Goal: Task Accomplishment & Management: Manage account settings

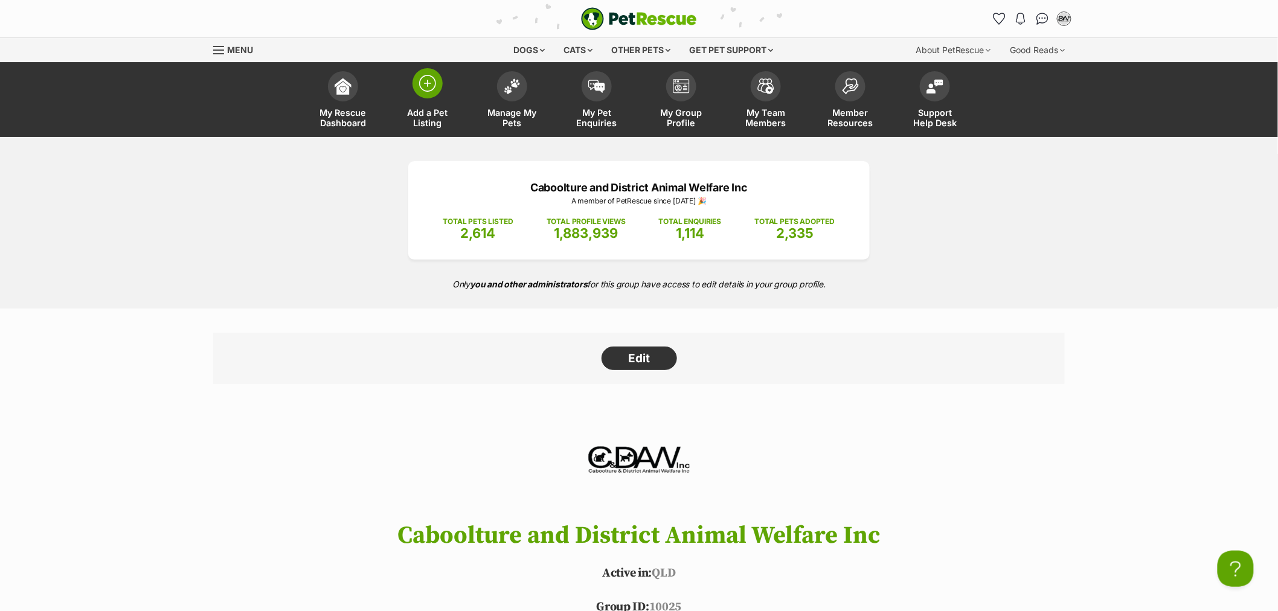
click at [424, 88] on img at bounding box center [427, 83] width 17 height 17
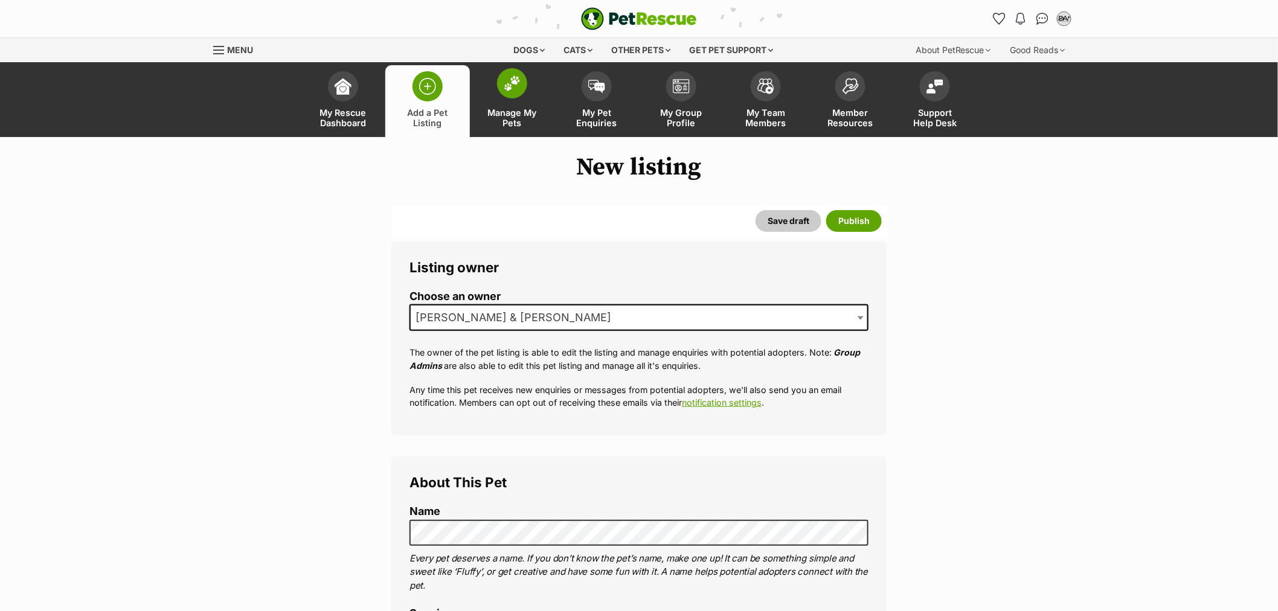
click at [505, 91] on img at bounding box center [512, 83] width 17 height 16
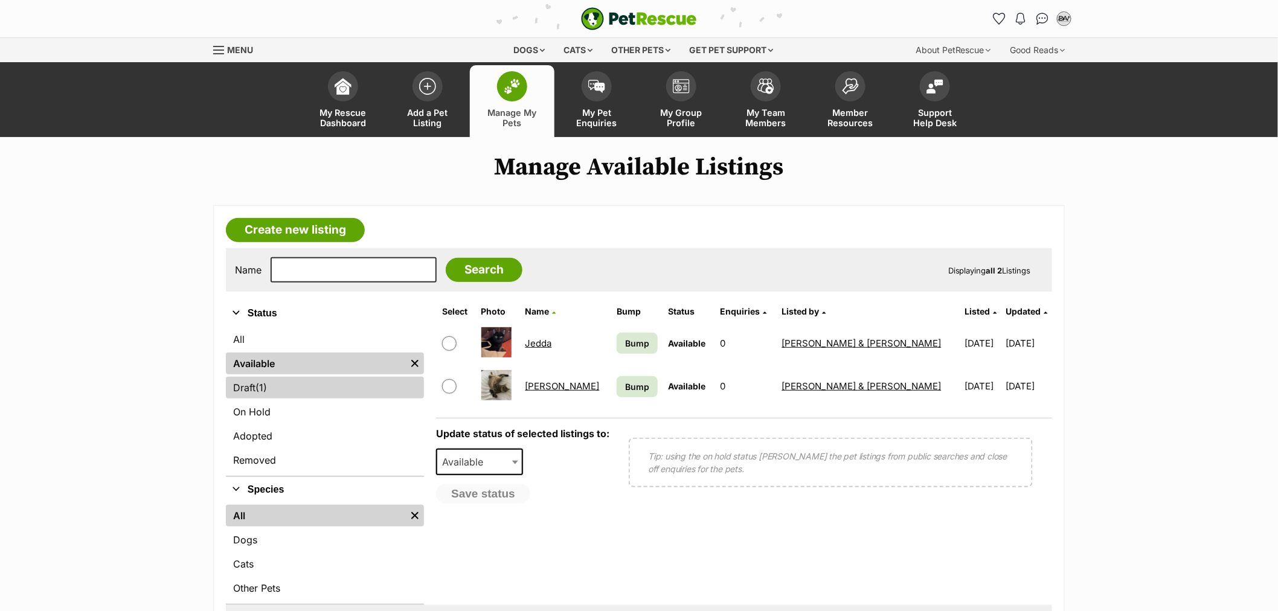
click at [257, 387] on link "Draft (1) Items" at bounding box center [325, 388] width 198 height 22
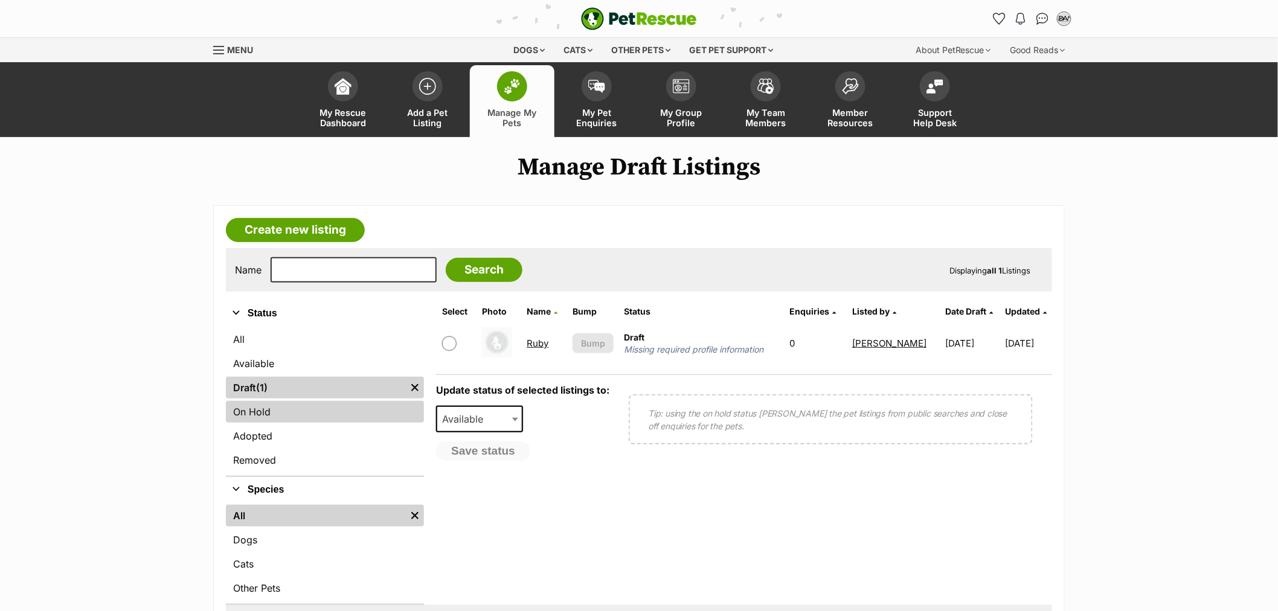
click at [260, 409] on link "On Hold" at bounding box center [325, 412] width 198 height 22
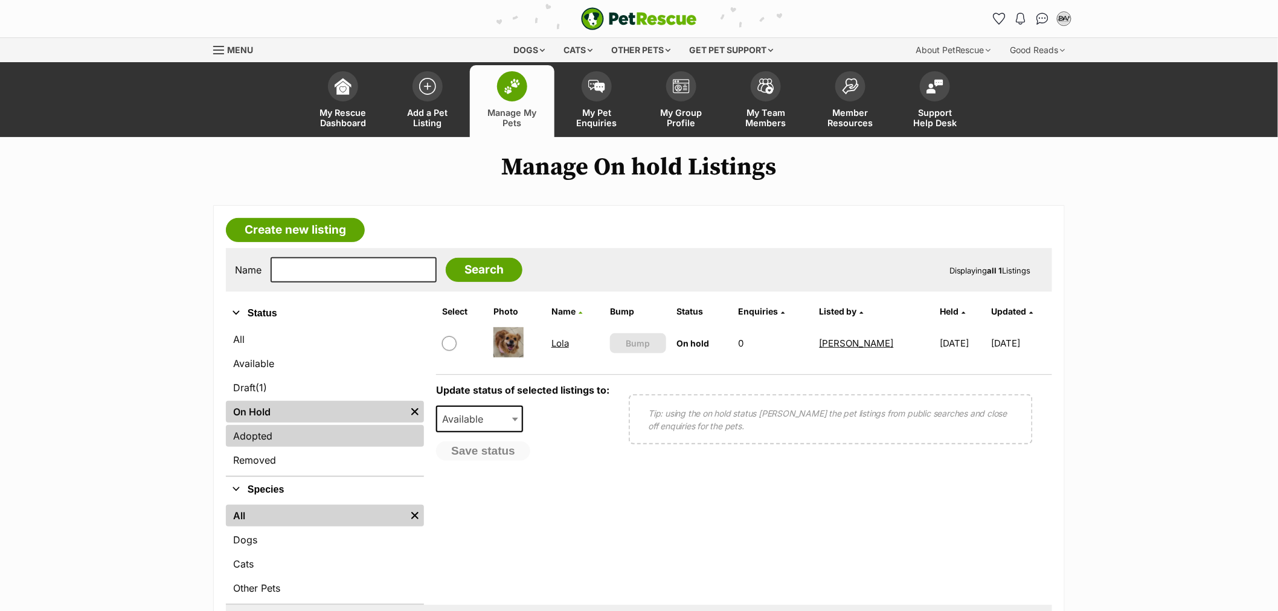
click at [268, 436] on link "Adopted" at bounding box center [325, 436] width 198 height 22
click at [258, 388] on span "(1)" at bounding box center [260, 387] width 11 height 14
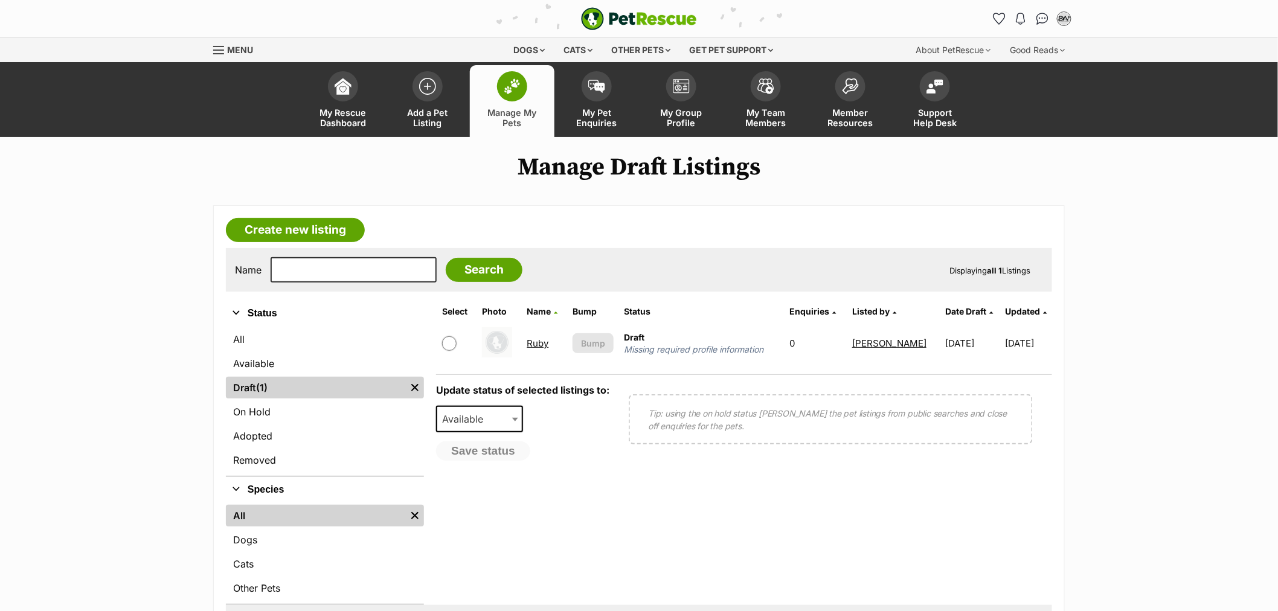
click at [519, 89] on img at bounding box center [512, 87] width 17 height 16
